Goal: Task Accomplishment & Management: Manage account settings

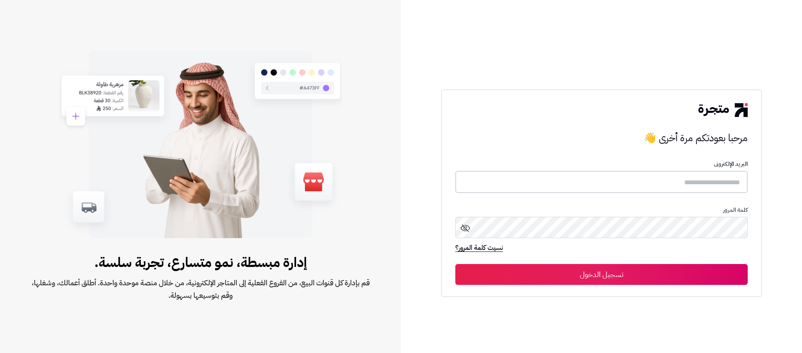
type input "**********"
click at [547, 267] on button "تسجيل الدخول" at bounding box center [601, 274] width 292 height 21
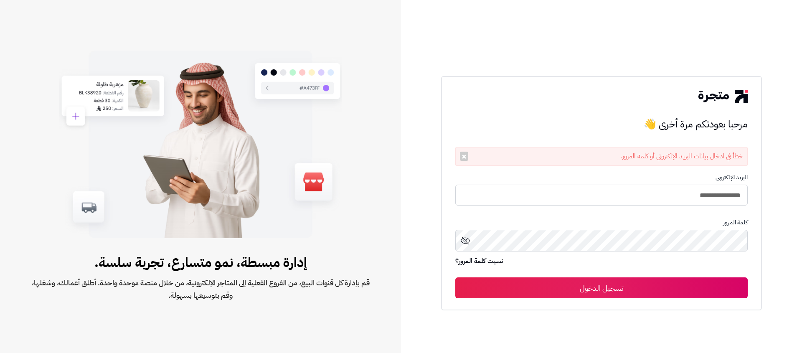
click at [632, 292] on button "تسجيل الدخول" at bounding box center [601, 287] width 292 height 21
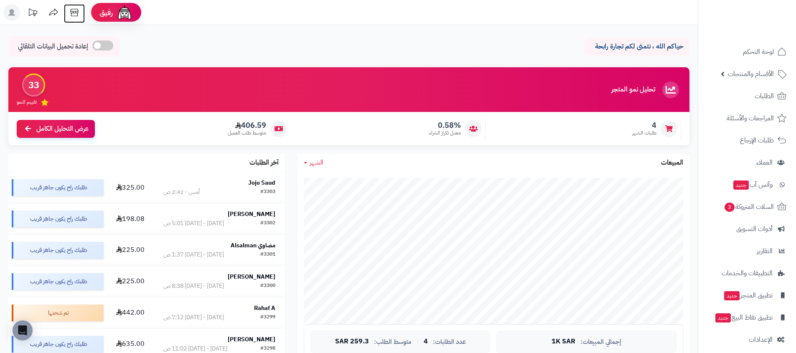
click at [71, 11] on icon at bounding box center [74, 12] width 17 height 17
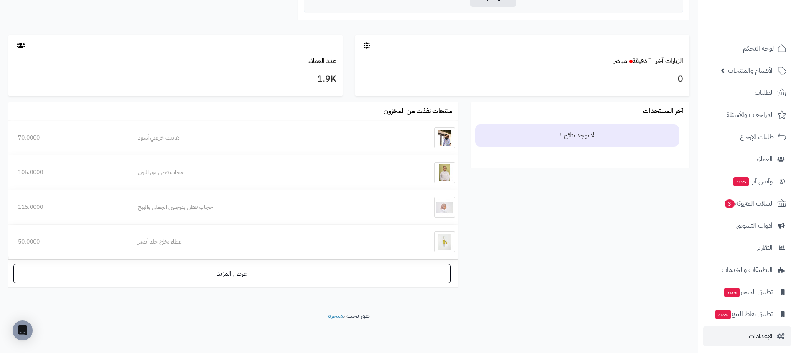
scroll to position [7, 0]
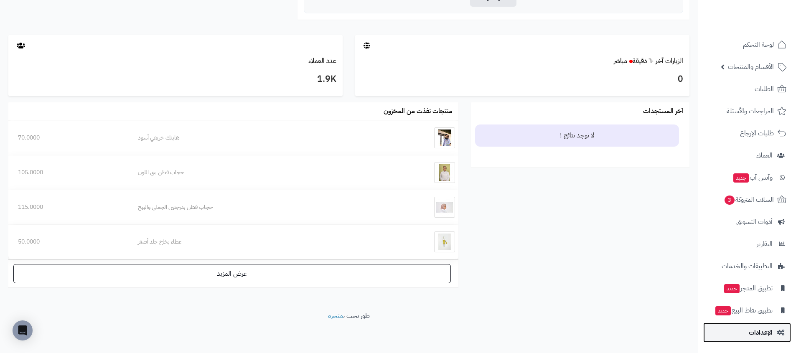
click at [723, 338] on link "الإعدادات" at bounding box center [747, 333] width 88 height 20
click at [764, 335] on span "الإعدادات" at bounding box center [761, 333] width 24 height 12
drag, startPoint x: 301, startPoint y: 313, endPoint x: 397, endPoint y: 318, distance: 96.2
click at [397, 318] on footer "طور بحب ، متجرة" at bounding box center [349, 332] width 698 height 42
drag, startPoint x: 390, startPoint y: 316, endPoint x: 383, endPoint y: 316, distance: 6.7
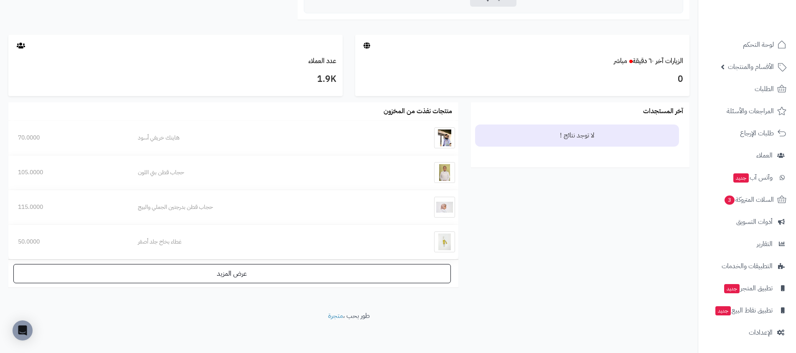
click at [386, 316] on footer "طور بحب ، متجرة" at bounding box center [349, 332] width 698 height 42
drag, startPoint x: 377, startPoint y: 317, endPoint x: 300, endPoint y: 323, distance: 77.5
click at [300, 323] on footer "طور بحب ، متجرة" at bounding box center [349, 332] width 698 height 42
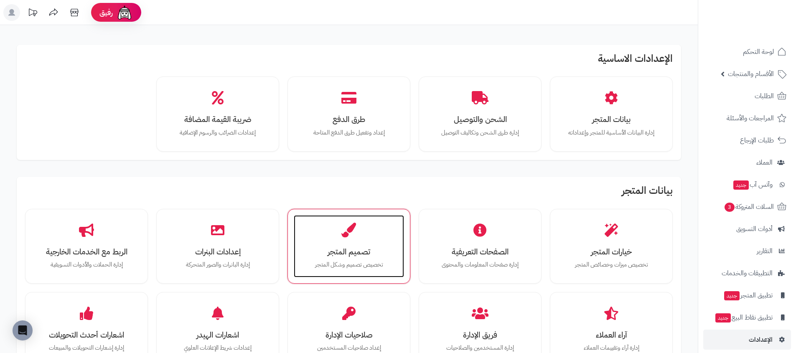
click at [310, 267] on p "تخصيص تصميم وشكل المتجر" at bounding box center [349, 264] width 94 height 9
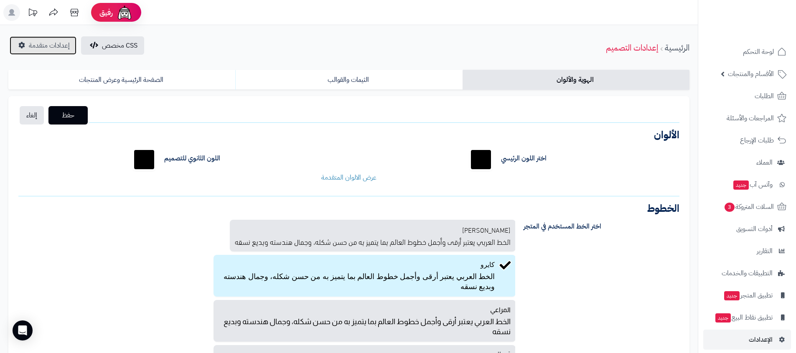
click at [41, 42] on span "إعدادات متقدمة" at bounding box center [49, 46] width 41 height 10
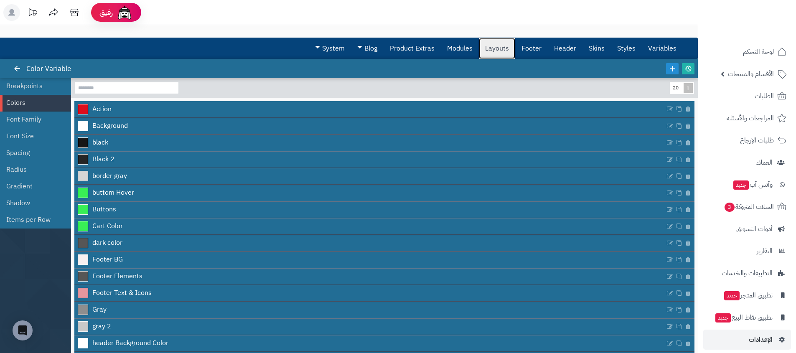
click at [489, 51] on link "Layouts" at bounding box center [497, 48] width 36 height 21
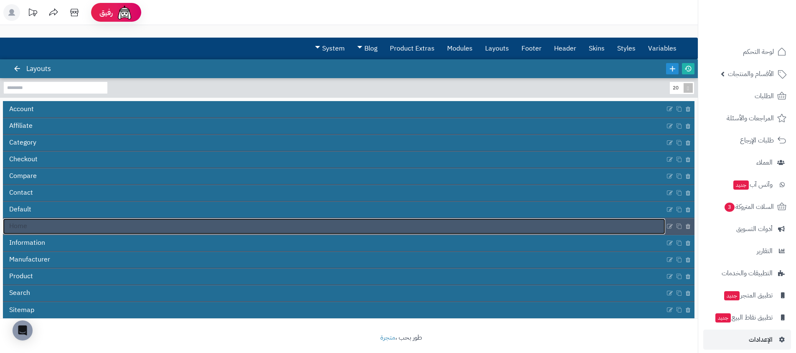
click at [307, 221] on link "Home" at bounding box center [334, 227] width 662 height 16
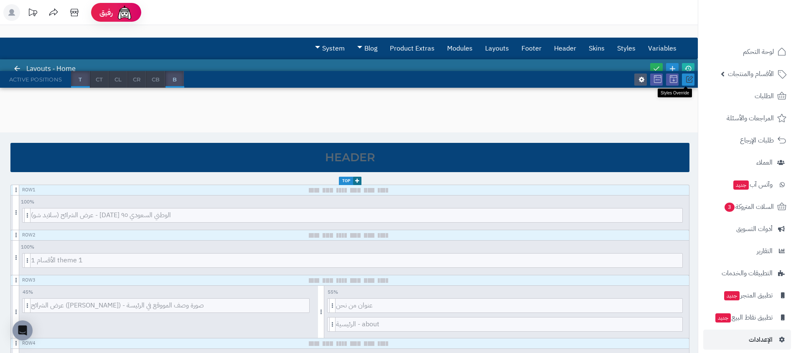
click at [689, 78] on icon at bounding box center [690, 80] width 8 height 8
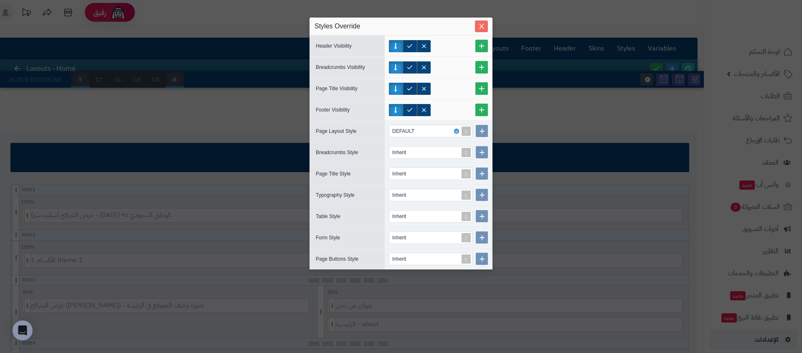
click at [477, 25] on span "Close" at bounding box center [481, 26] width 13 height 7
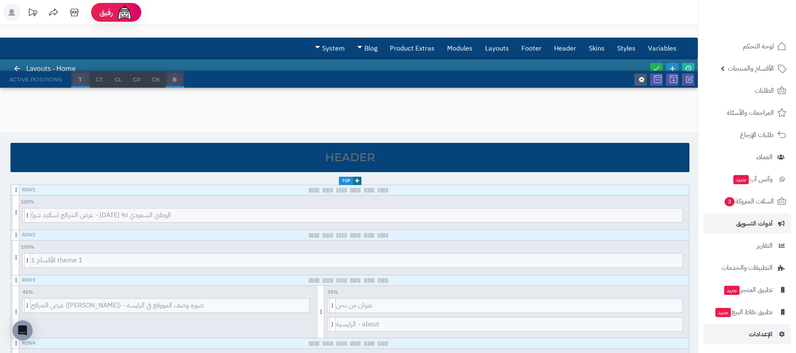
scroll to position [7, 0]
click at [745, 326] on link "الإعدادات" at bounding box center [747, 333] width 88 height 20
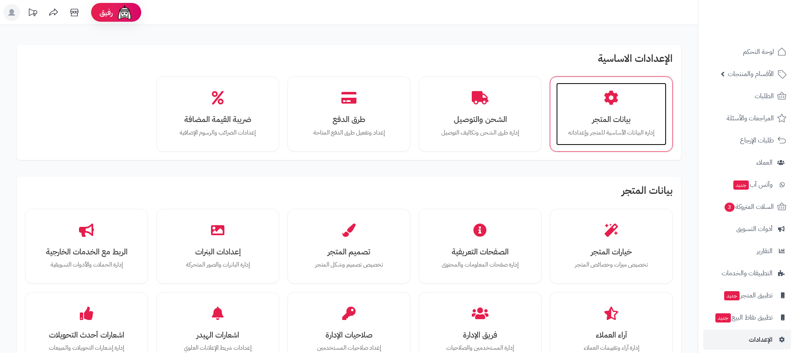
click at [586, 98] on div "بيانات المتجر إدارة البيانات الأساسية للمتجر وإعداداته" at bounding box center [611, 114] width 110 height 63
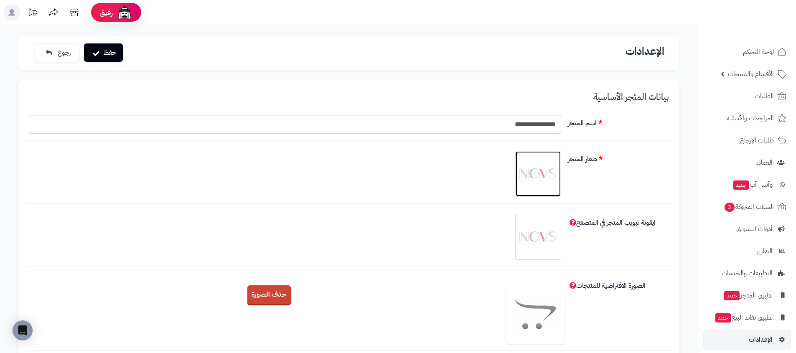
click at [526, 185] on img at bounding box center [538, 174] width 42 height 42
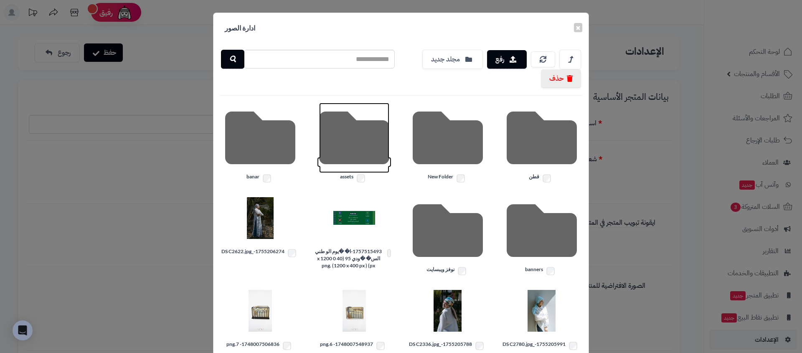
click at [343, 139] on icon at bounding box center [354, 138] width 70 height 70
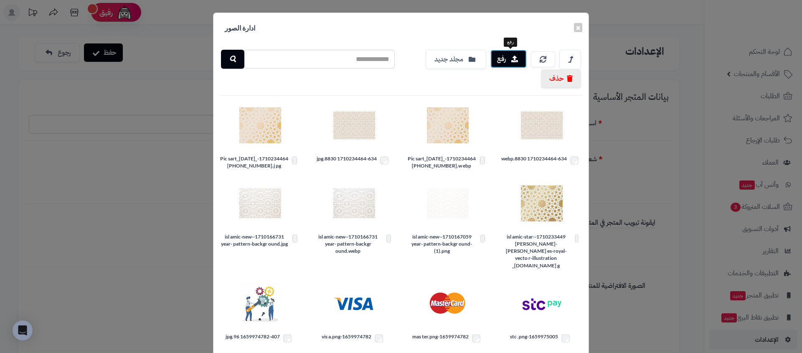
click at [501, 63] on button "رفع" at bounding box center [509, 59] width 36 height 18
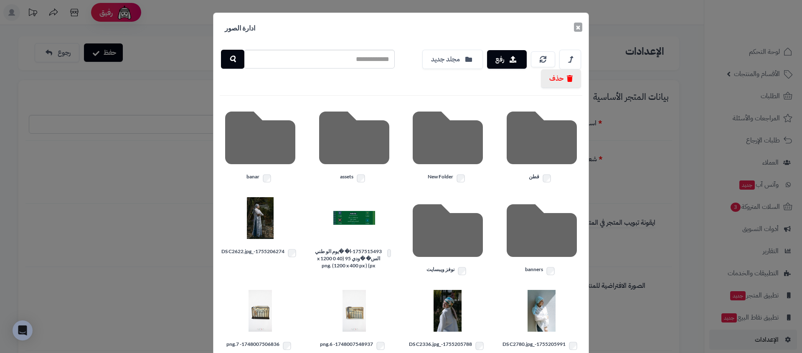
click at [582, 30] on button "×" at bounding box center [578, 27] width 8 height 9
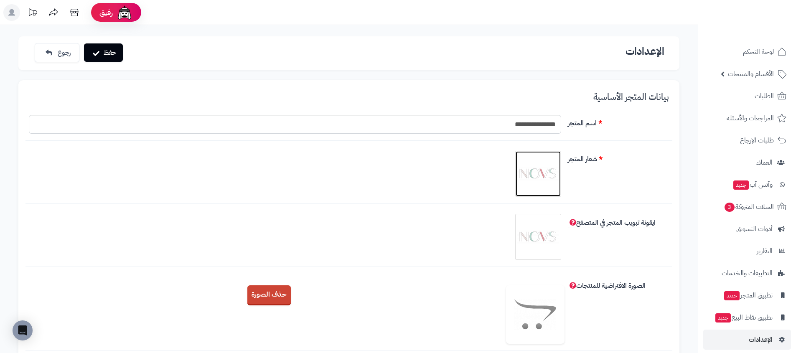
click at [520, 177] on img at bounding box center [538, 174] width 42 height 42
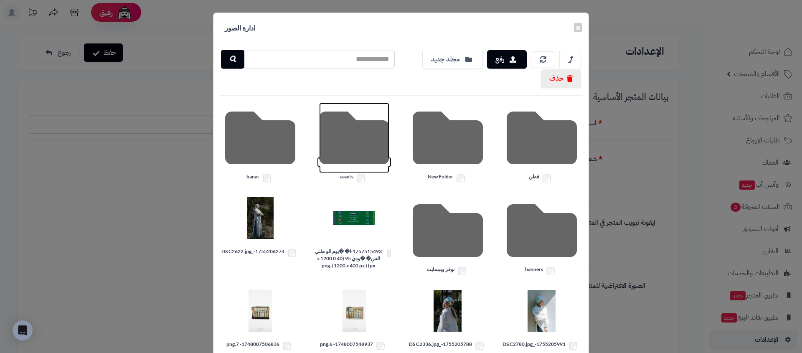
click at [380, 130] on icon at bounding box center [354, 138] width 70 height 70
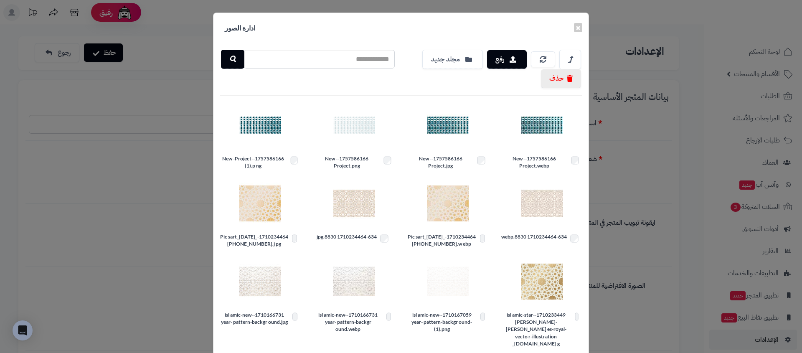
click at [651, 147] on div "× ادارة الصور رفع مجلد جديد حذف 1757586166-New -Project.webp 1757586166-New -Pr…" at bounding box center [401, 176] width 802 height 353
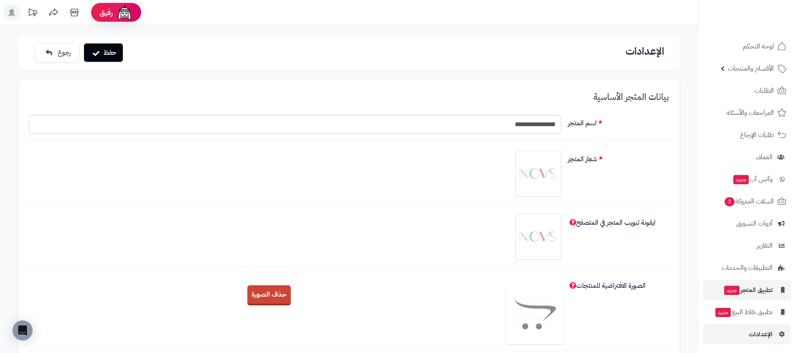
scroll to position [7, 0]
click at [744, 334] on link "الإعدادات" at bounding box center [747, 333] width 88 height 20
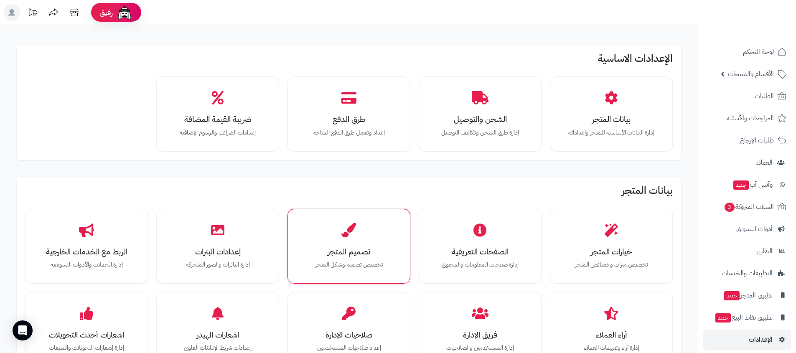
scroll to position [23, 0]
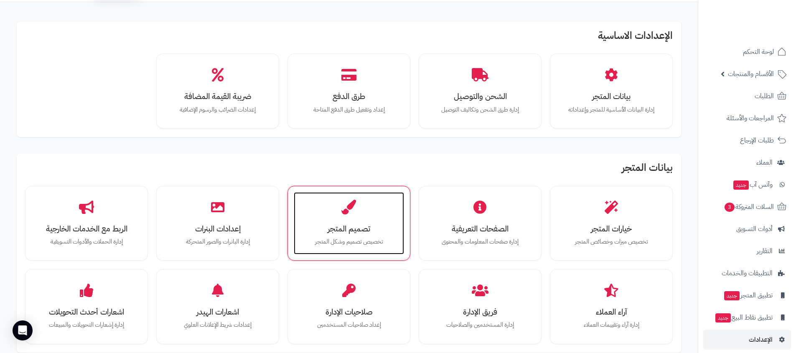
click at [316, 218] on div "تصميم المتجر تخصيص تصميم وشكل المتجر" at bounding box center [349, 223] width 110 height 63
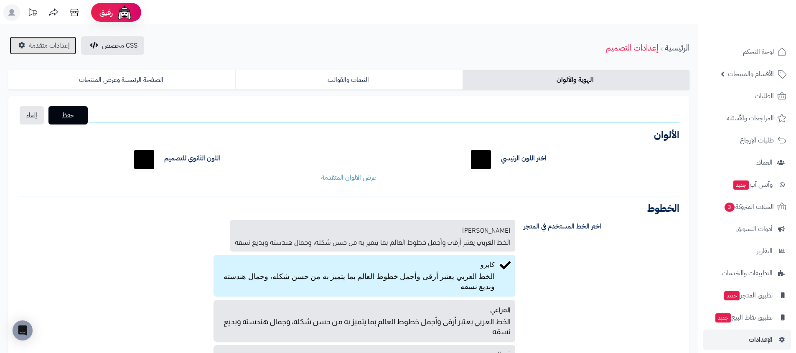
click at [58, 45] on span "إعدادات متقدمة" at bounding box center [49, 46] width 41 height 10
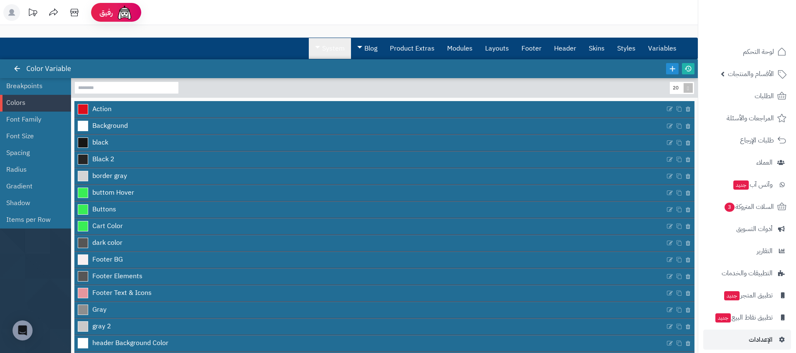
click at [327, 48] on link "System" at bounding box center [330, 48] width 42 height 21
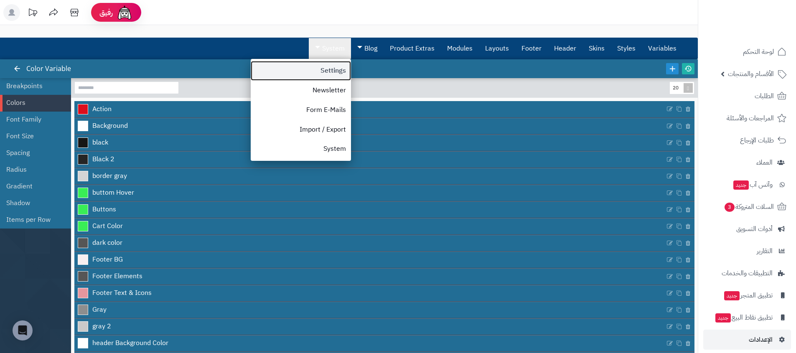
click at [323, 73] on link "Settings" at bounding box center [301, 71] width 100 height 20
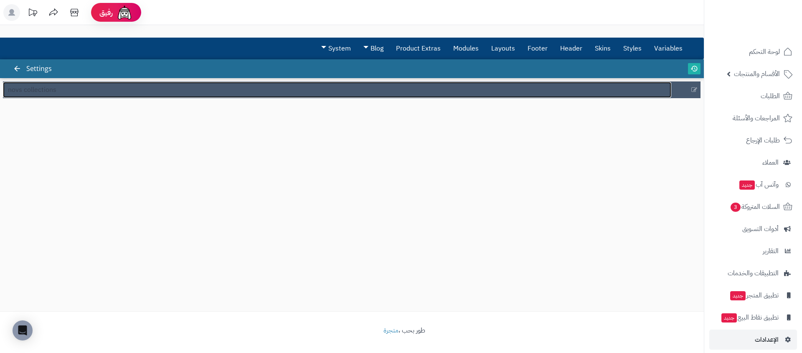
click at [18, 84] on link "novs collections" at bounding box center [337, 90] width 669 height 16
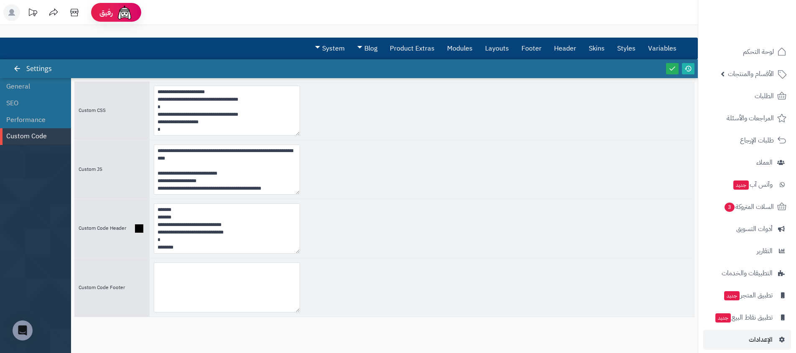
click at [411, 221] on div "**********" at bounding box center [422, 228] width 544 height 58
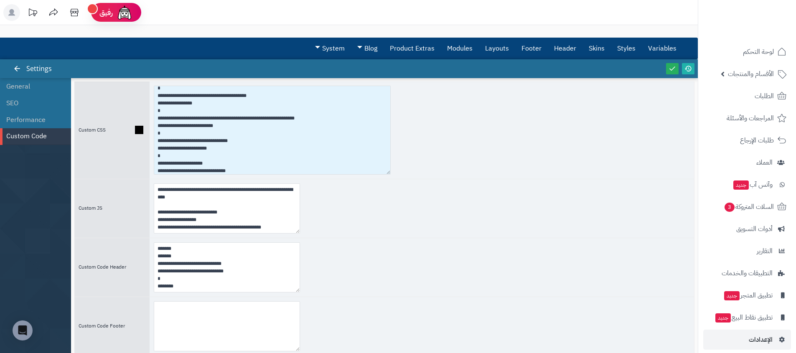
drag, startPoint x: 296, startPoint y: 132, endPoint x: 445, endPoint y: 188, distance: 159.3
click at [391, 175] on textarea at bounding box center [272, 130] width 237 height 89
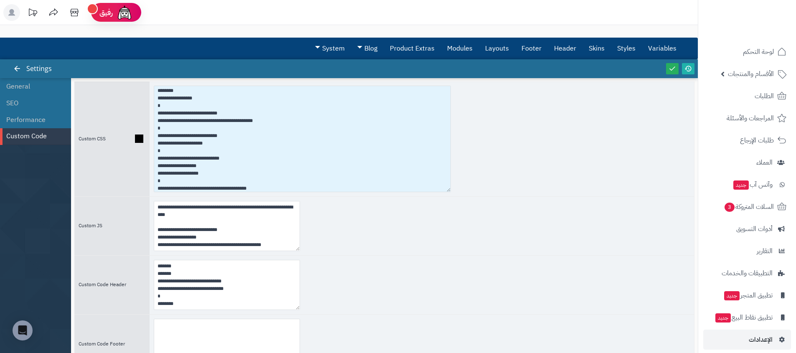
scroll to position [1685, 0]
drag, startPoint x: 165, startPoint y: 144, endPoint x: 153, endPoint y: 130, distance: 18.4
click at [153, 130] on div at bounding box center [422, 138] width 544 height 115
paste textarea "**********"
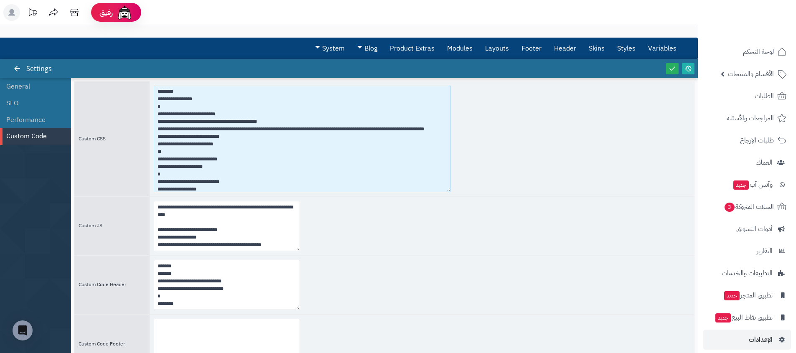
type textarea "**********"
